Goal: Task Accomplishment & Management: Manage account settings

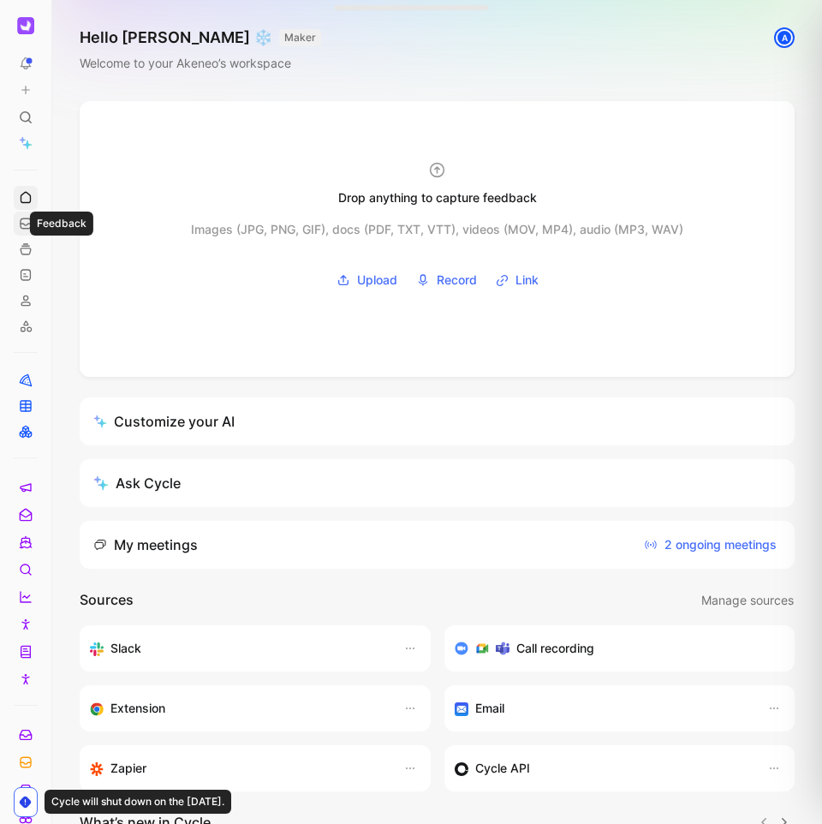
click at [27, 220] on icon at bounding box center [26, 224] width 14 height 14
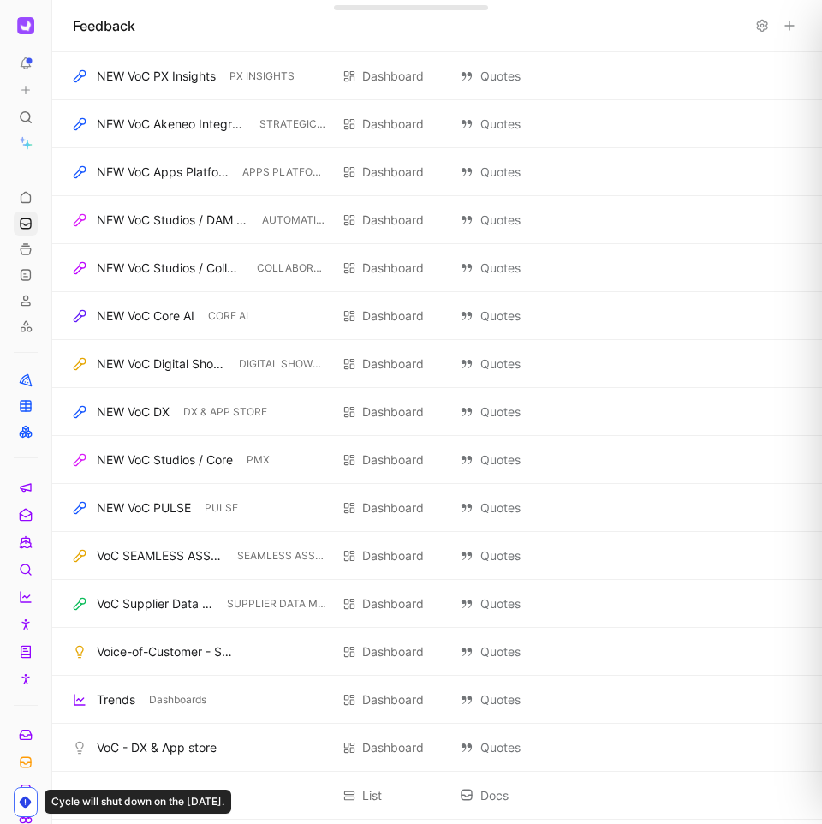
click at [30, 19] on img "button" at bounding box center [25, 25] width 17 height 17
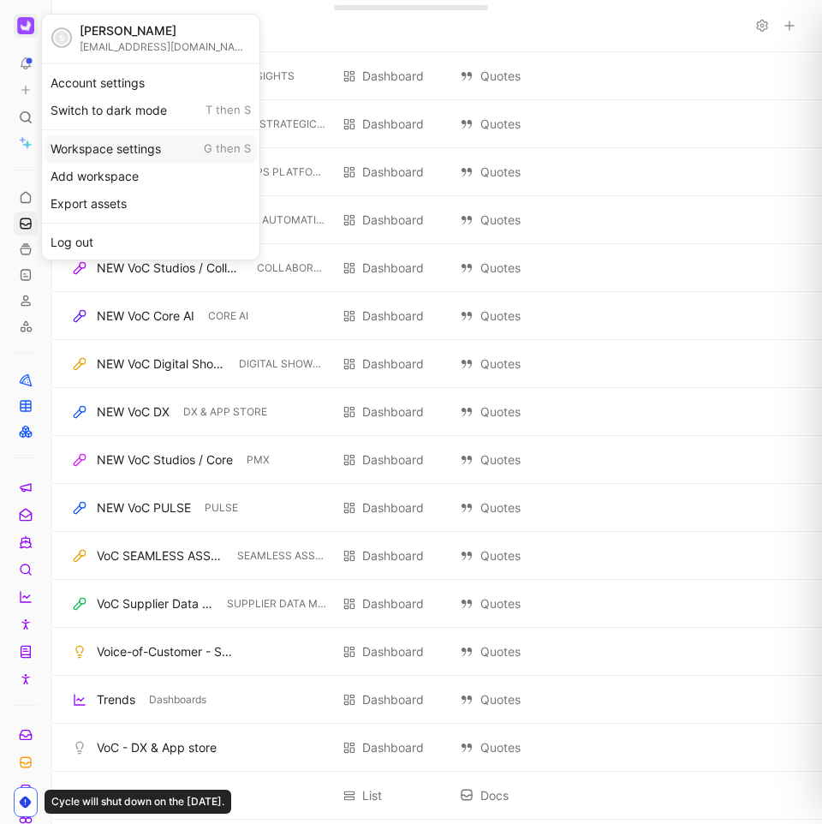
click at [111, 150] on div "Workspace settings G then S" at bounding box center [150, 148] width 211 height 27
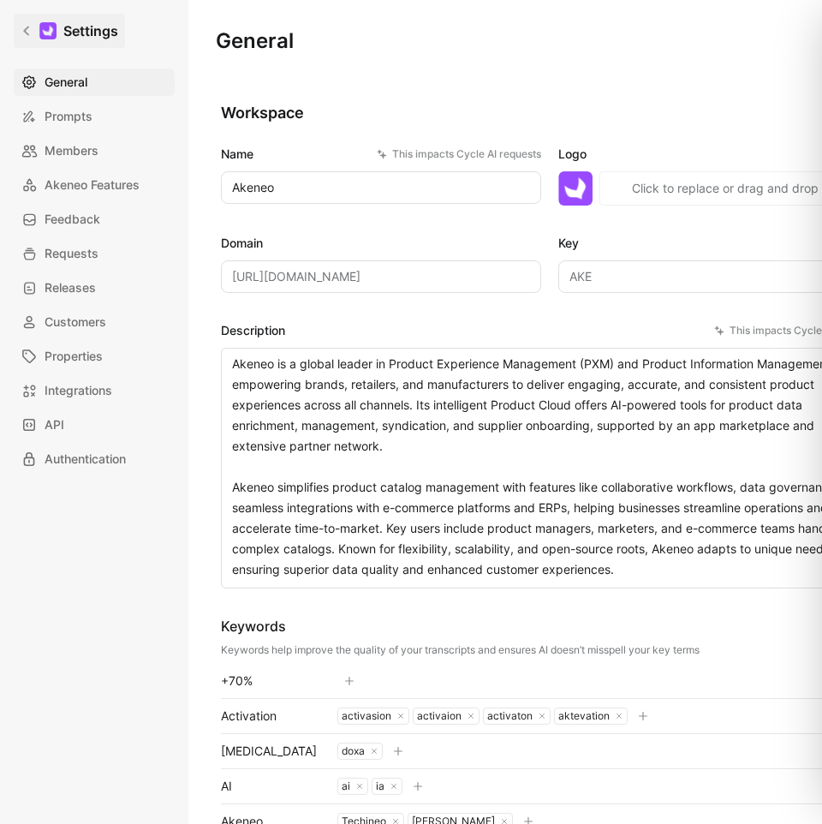
click at [34, 33] on link "Settings" at bounding box center [69, 31] width 111 height 34
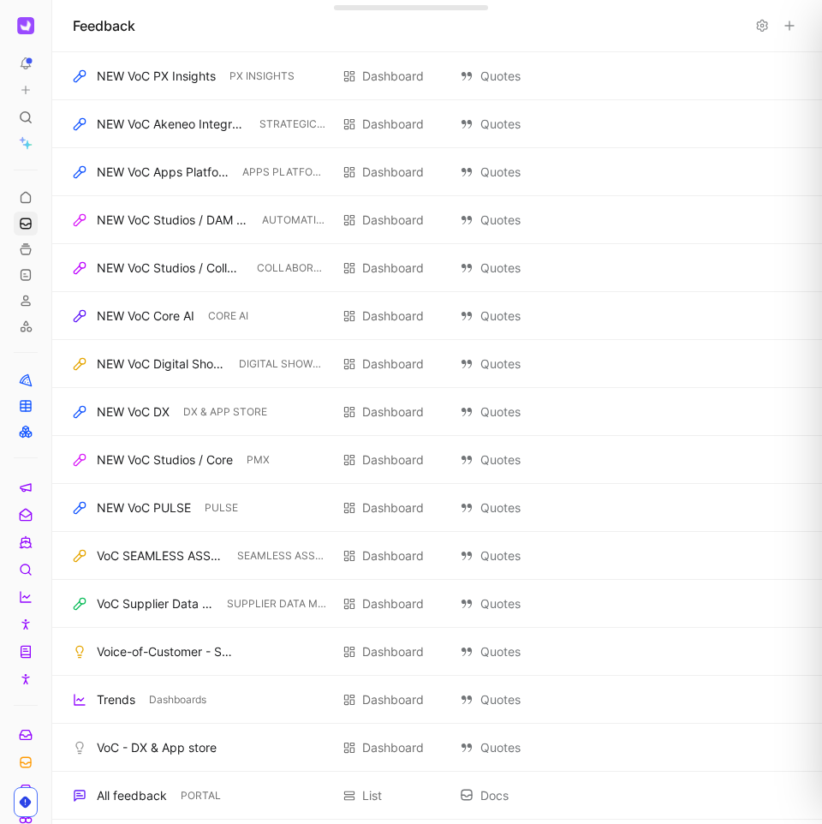
click at [56, 28] on icon at bounding box center [57, 26] width 14 height 14
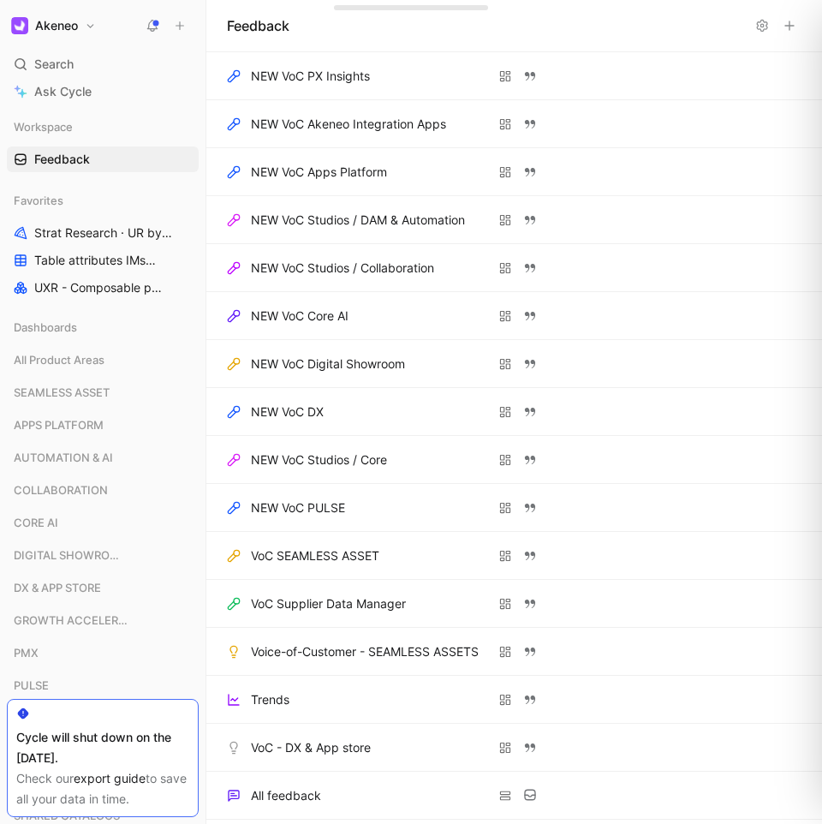
click at [66, 27] on h1 "Akeneo" at bounding box center [56, 25] width 43 height 15
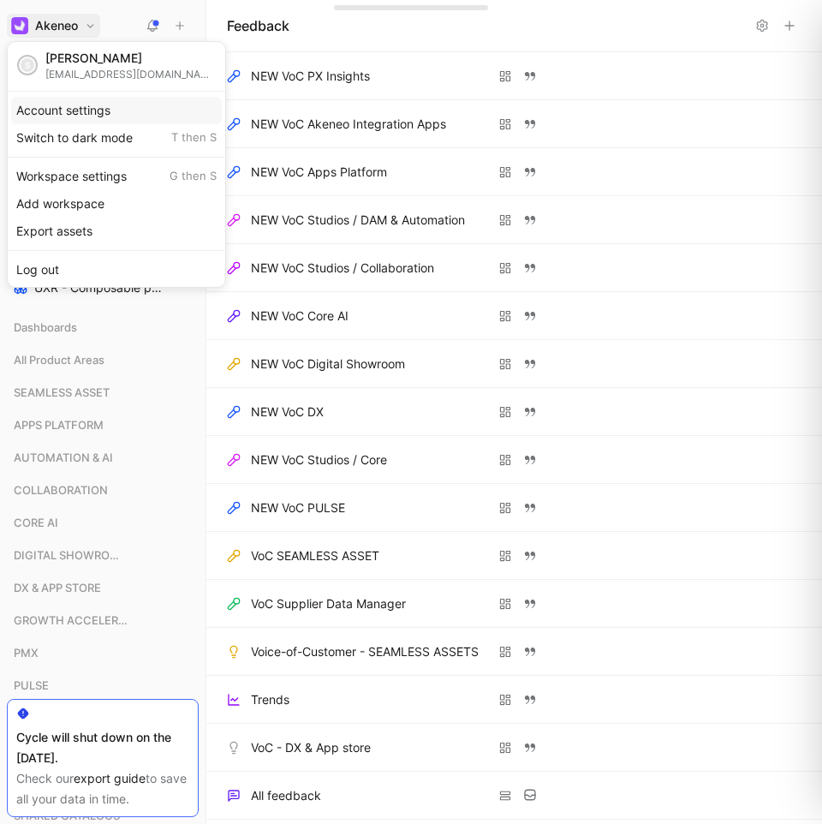
click at [89, 112] on div "Account settings" at bounding box center [116, 110] width 211 height 27
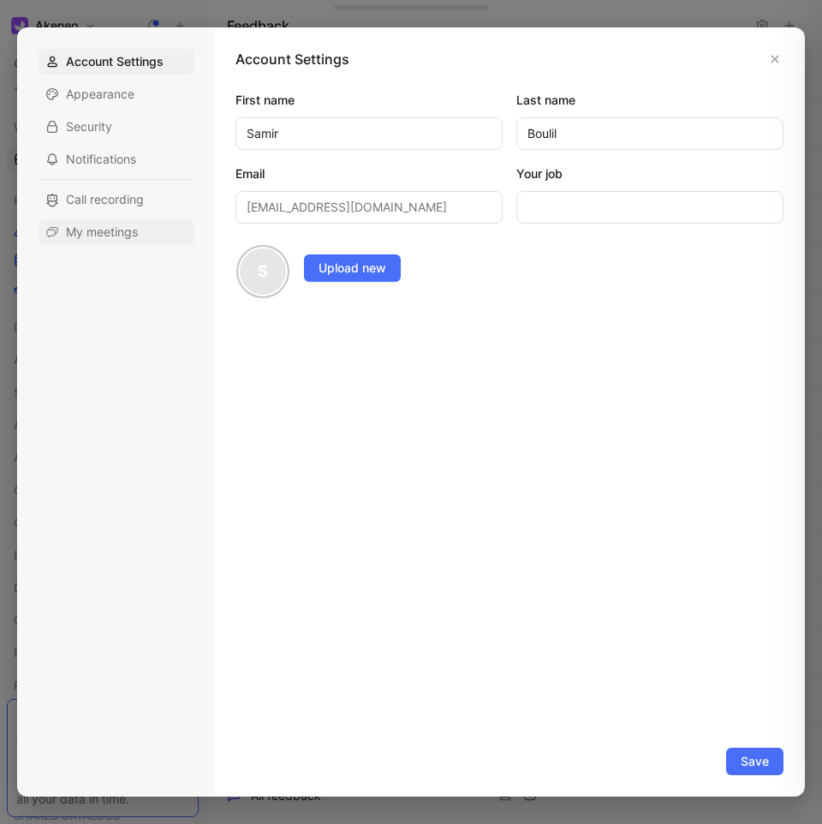
click at [106, 233] on span "My meetings" at bounding box center [102, 231] width 72 height 17
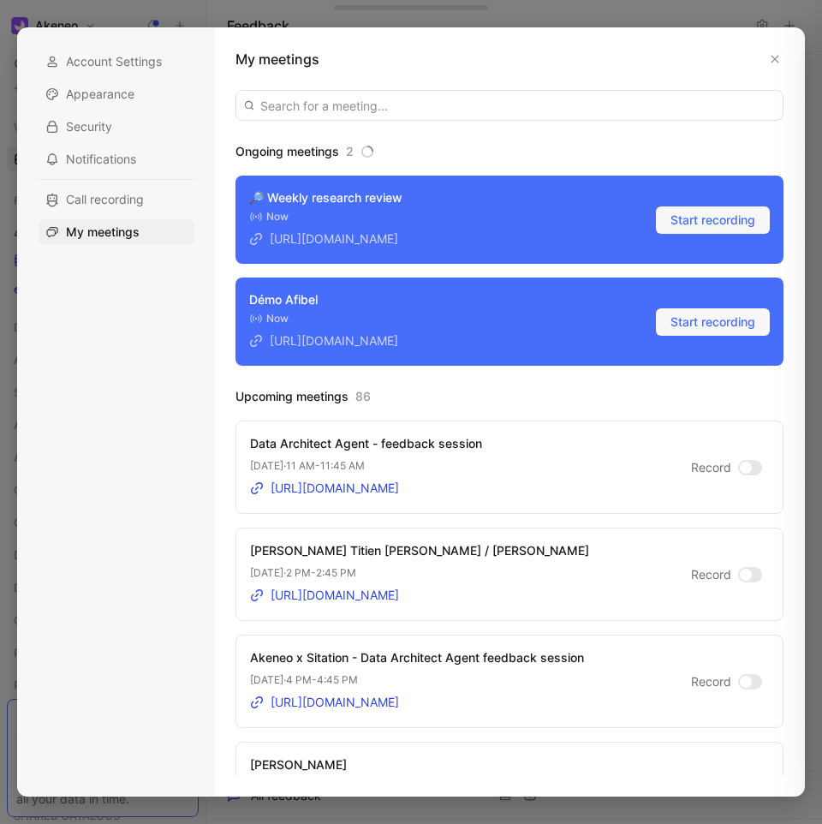
click at [740, 469] on div at bounding box center [746, 468] width 12 height 12
click at [0, 0] on input "Record" at bounding box center [0, 0] width 0 height 0
click at [663, 15] on div at bounding box center [411, 412] width 822 height 824
